Goal: Navigation & Orientation: Find specific page/section

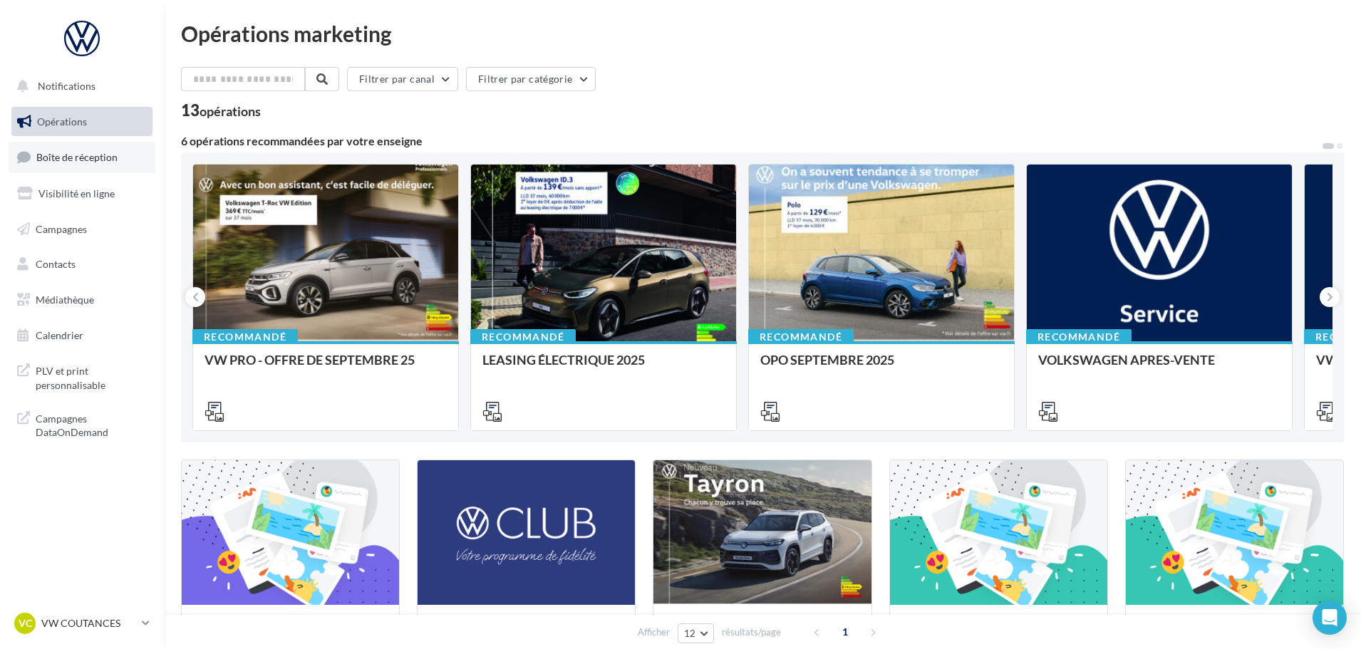
click at [82, 162] on span "Boîte de réception" at bounding box center [76, 157] width 81 height 12
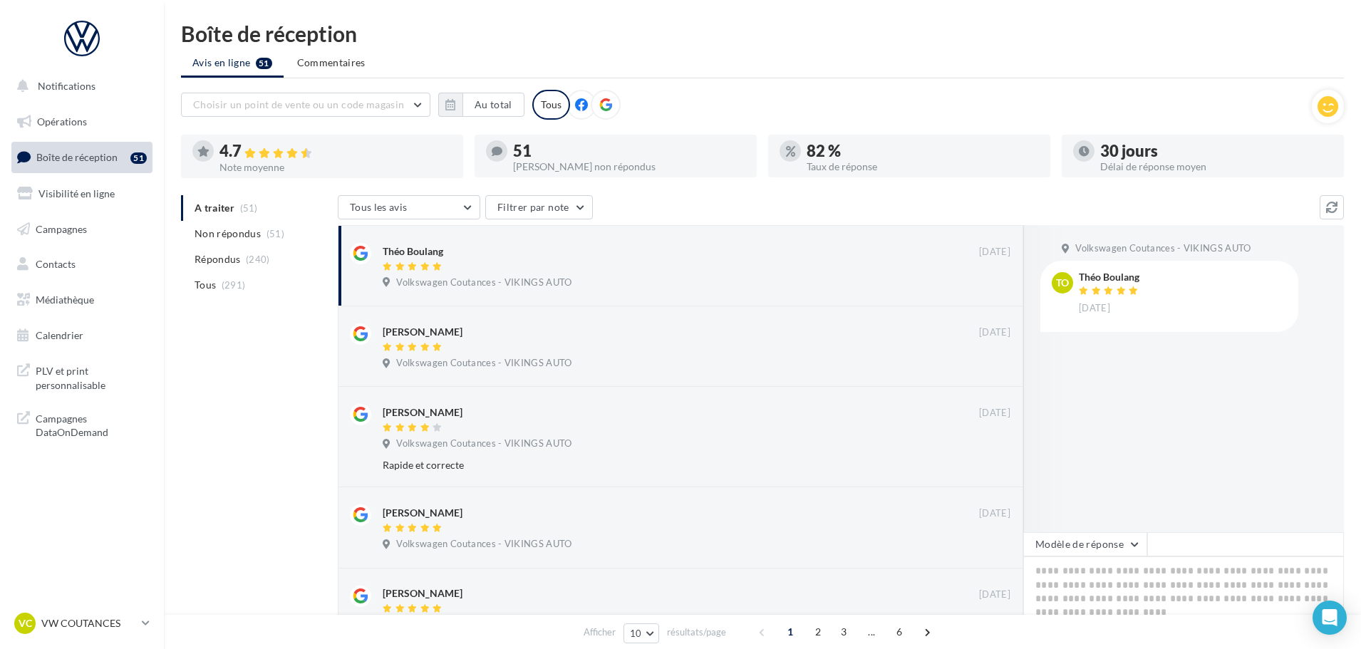
click at [43, 606] on nav "Notifications Opérations Boîte de réception 51 Visibilité en ligne Campagnes Co…" at bounding box center [82, 324] width 164 height 649
click at [63, 623] on p "VW COUTANCES" at bounding box center [88, 624] width 95 height 14
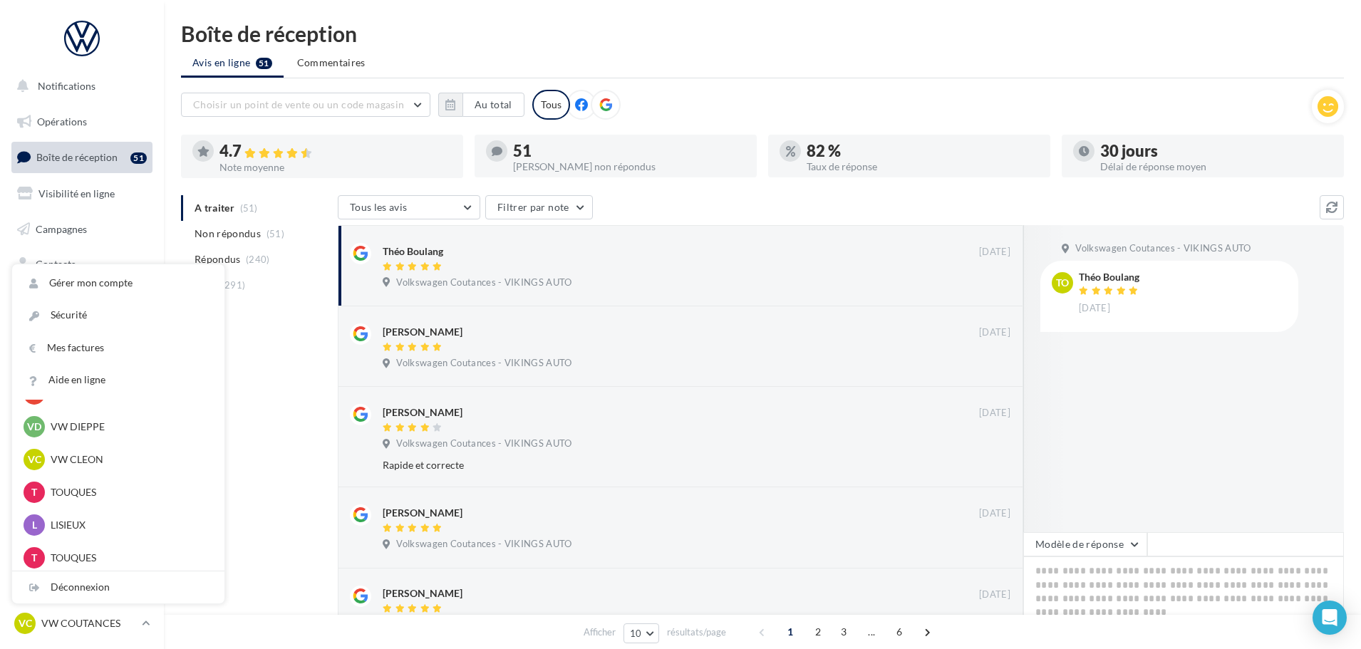
scroll to position [388, 0]
click at [83, 484] on div "VC VW CLEON vw-cle-vau" at bounding box center [119, 494] width 190 height 21
